Goal: Information Seeking & Learning: Learn about a topic

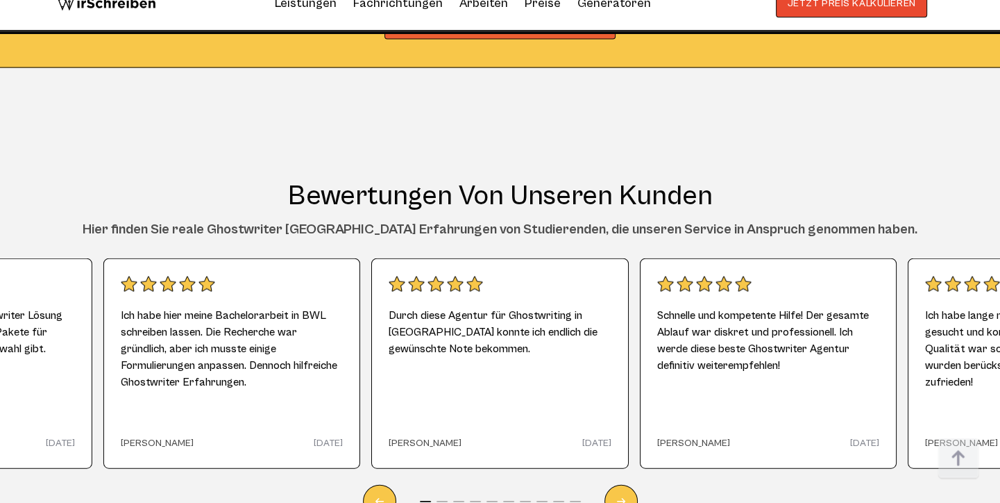
scroll to position [7991, 0]
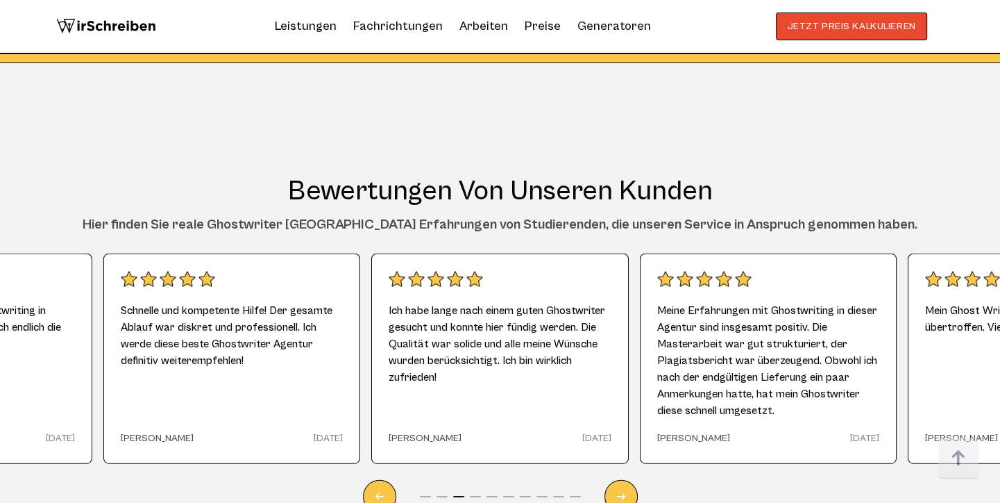
click at [304, 253] on div "Schnelle und kompetente Hilfe! Der gesamte Ablauf war diskret und professionell…" at bounding box center [232, 358] width 258 height 210
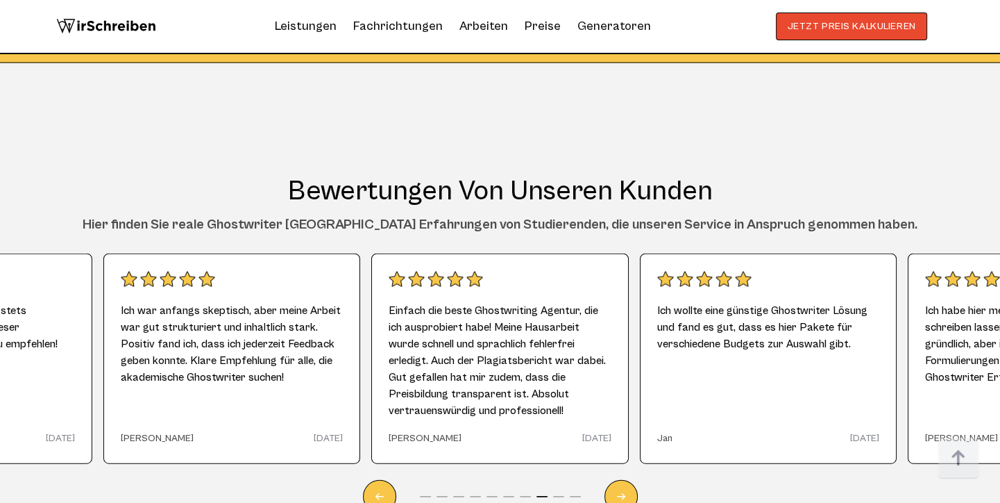
click at [442, 317] on span "Einfach die beste Ghostwriting Agentur, die ich ausprobiert habe! Meine Hausarb…" at bounding box center [500, 360] width 223 height 139
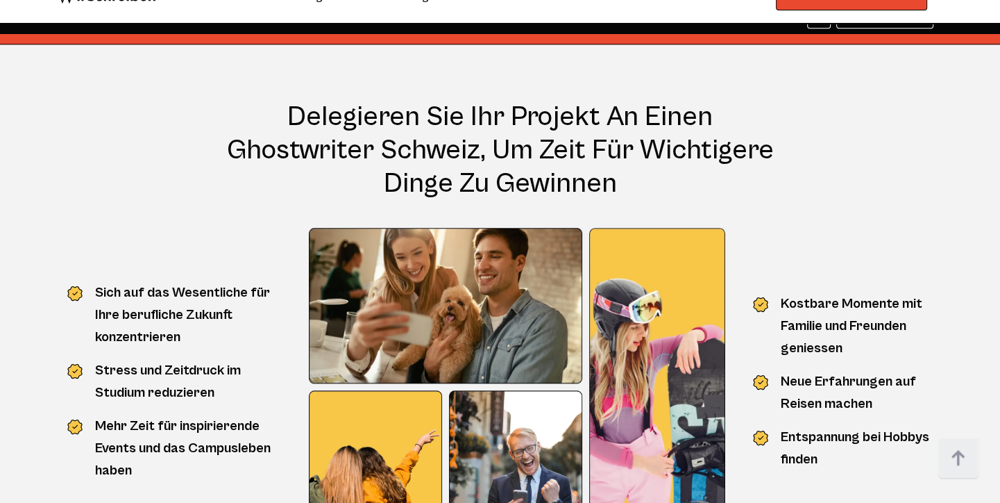
scroll to position [1173, 0]
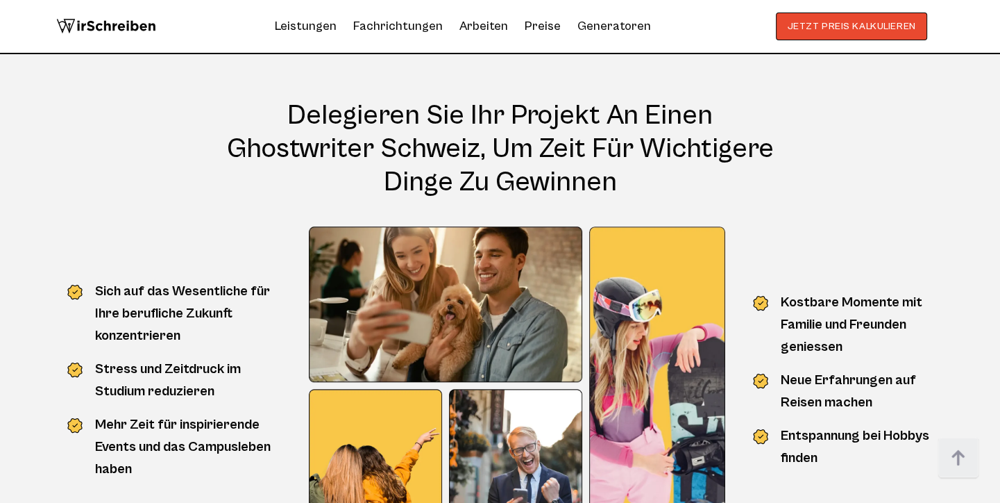
click at [199, 199] on div "Delegieren Sie Ihr Projekt an einen Ghostwriter Schweiz, um Zeit für wichtigere…" at bounding box center [500, 345] width 889 height 604
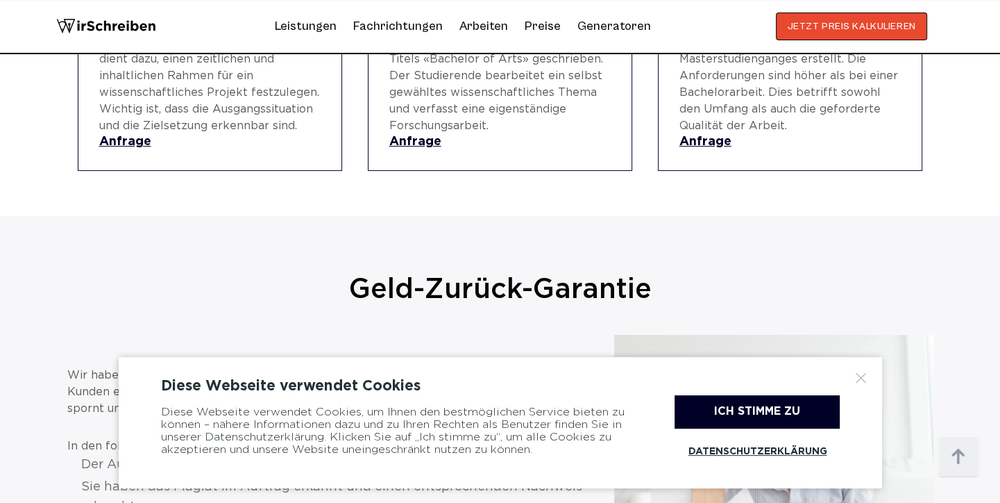
scroll to position [1319, 0]
